Goal: Task Accomplishment & Management: Use online tool/utility

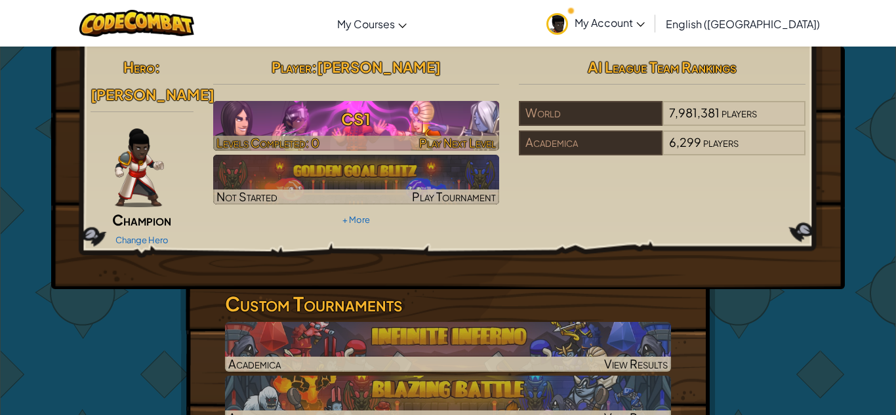
click at [420, 134] on img at bounding box center [356, 126] width 287 height 50
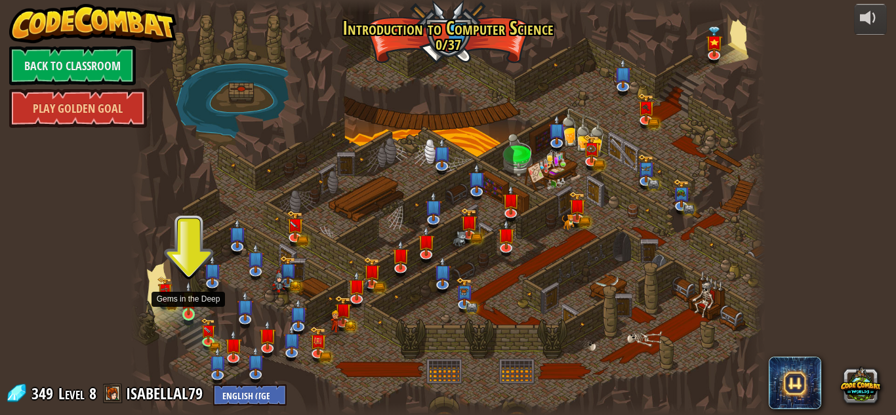
click at [187, 299] on img at bounding box center [188, 298] width 15 height 34
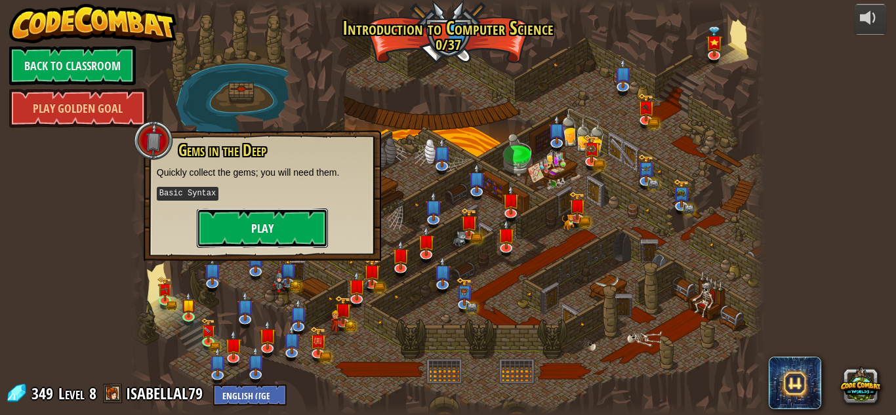
click at [281, 229] on button "Play" at bounding box center [262, 228] width 131 height 39
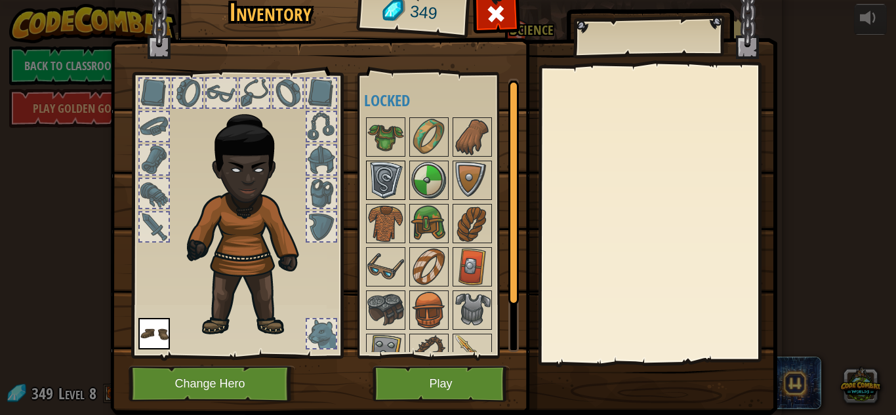
click at [388, 184] on img at bounding box center [385, 180] width 37 height 37
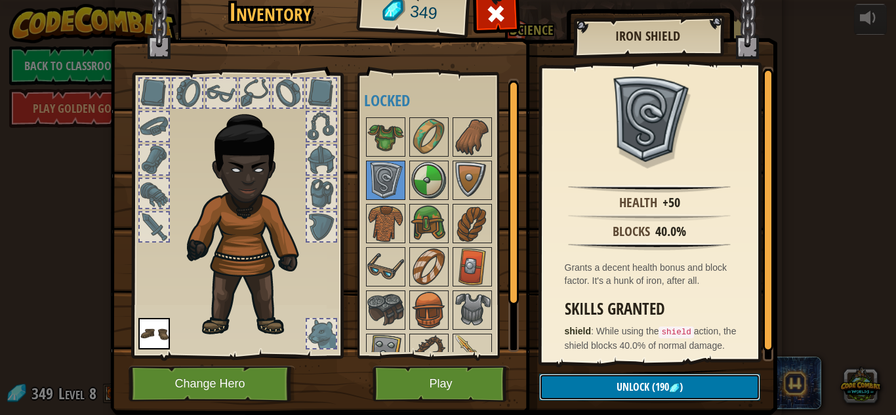
click at [566, 379] on button "Unlock (190 )" at bounding box center [649, 387] width 221 height 27
click at [566, 379] on button "Confirm" at bounding box center [649, 387] width 221 height 27
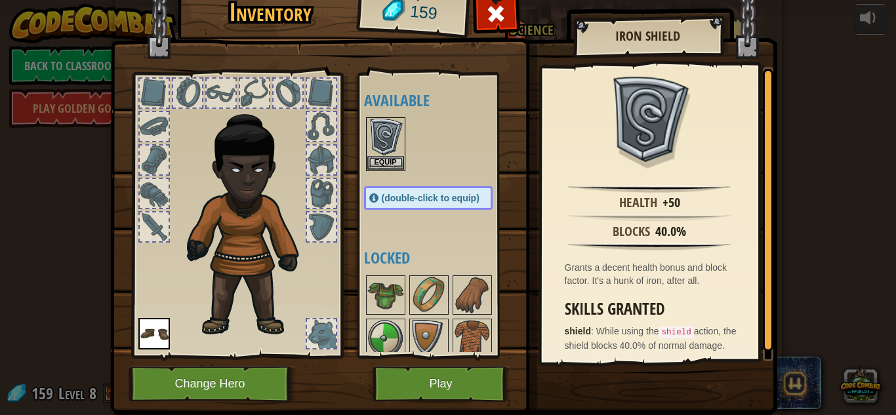
click at [160, 224] on div at bounding box center [154, 227] width 29 height 29
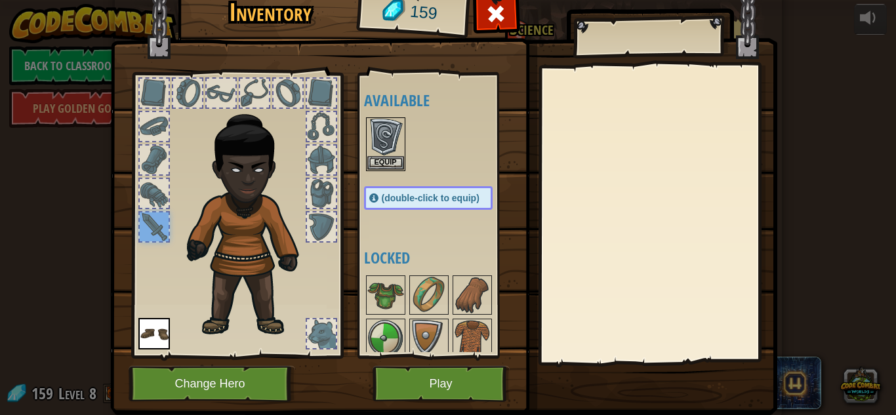
click at [160, 224] on div at bounding box center [154, 227] width 29 height 29
click at [470, 387] on button "Play" at bounding box center [441, 384] width 137 height 36
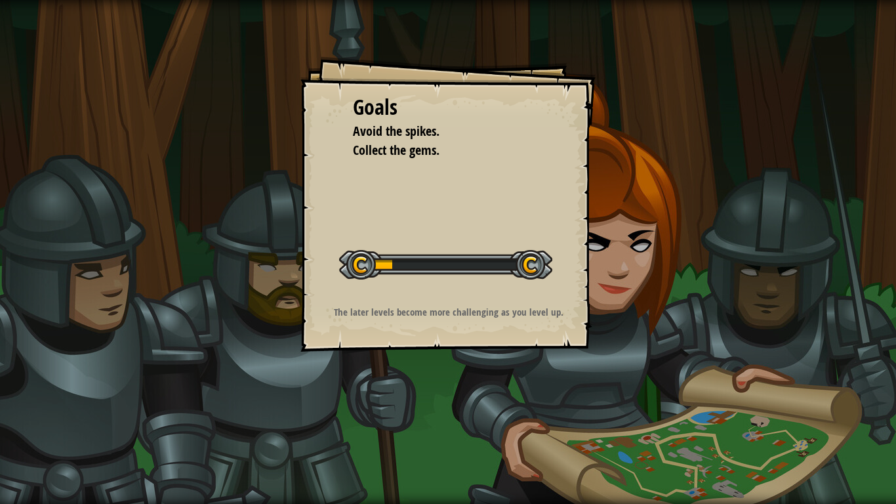
click at [455, 297] on div "Goals Avoid the spikes. Collect the gems. Start Level Error loading from server…" at bounding box center [448, 203] width 295 height 295
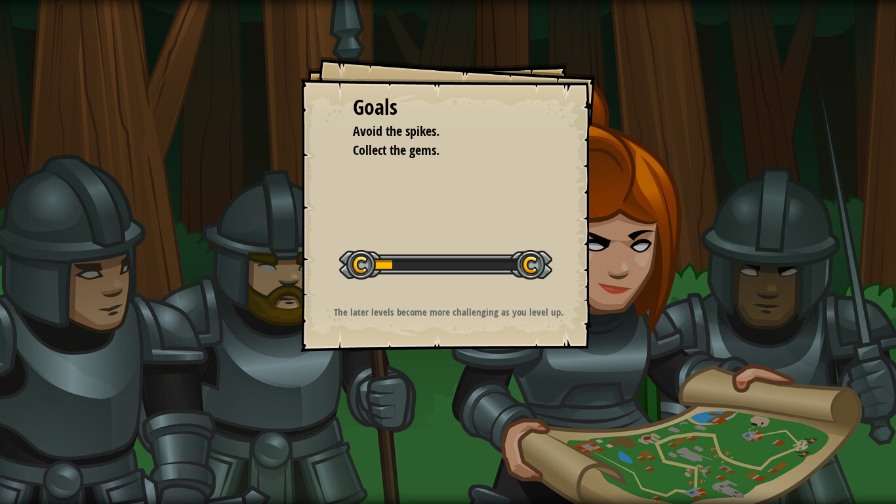
click at [455, 297] on div "Goals Avoid the spikes. Collect the gems. Start Level Error loading from server…" at bounding box center [448, 203] width 295 height 295
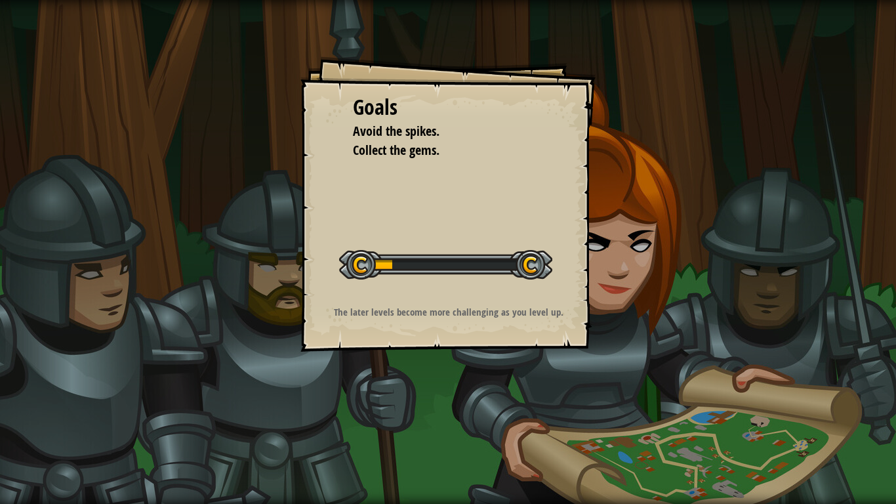
click at [455, 297] on div "Goals Avoid the spikes. Collect the gems. Start Level Error loading from server…" at bounding box center [448, 203] width 295 height 295
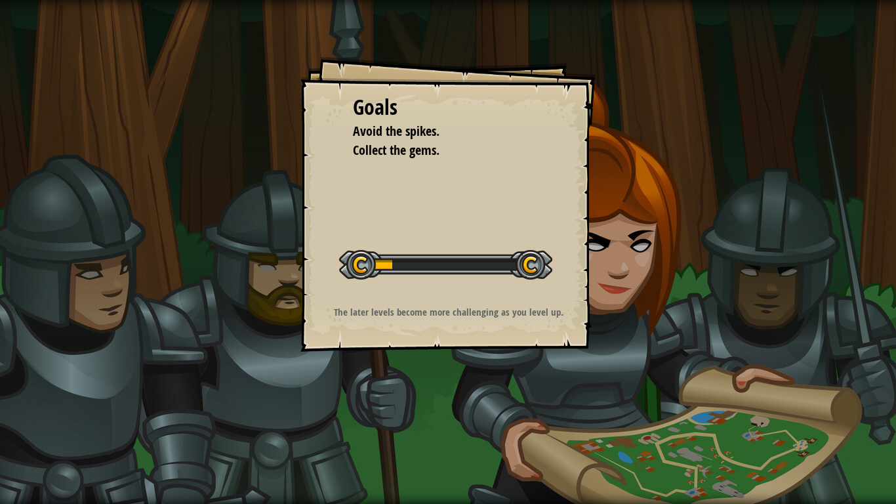
click at [455, 297] on div "Goals Avoid the spikes. Collect the gems. Start Level Error loading from server…" at bounding box center [448, 203] width 295 height 295
click at [455, 298] on div "Goals Avoid the spikes. Collect the gems. Start Level Error loading from server…" at bounding box center [448, 203] width 295 height 295
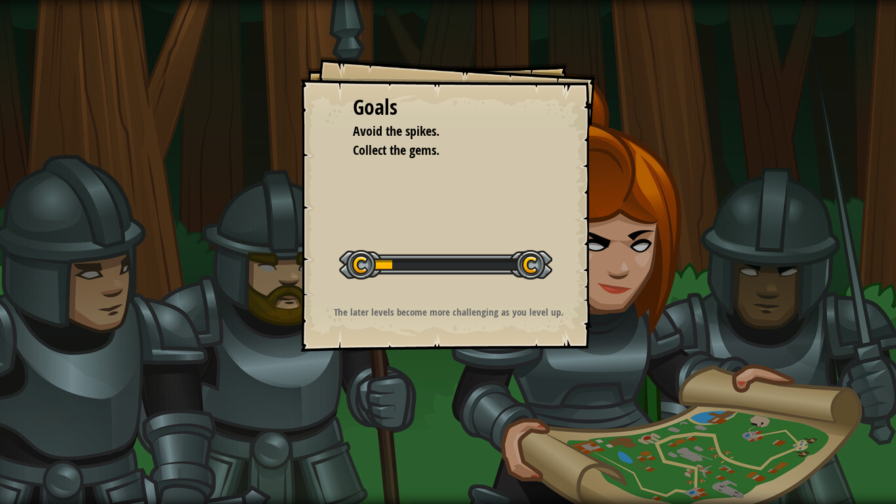
click at [455, 298] on div "Goals Avoid the spikes. Collect the gems. Start Level Error loading from server…" at bounding box center [448, 203] width 295 height 295
